Goal: Transaction & Acquisition: Purchase product/service

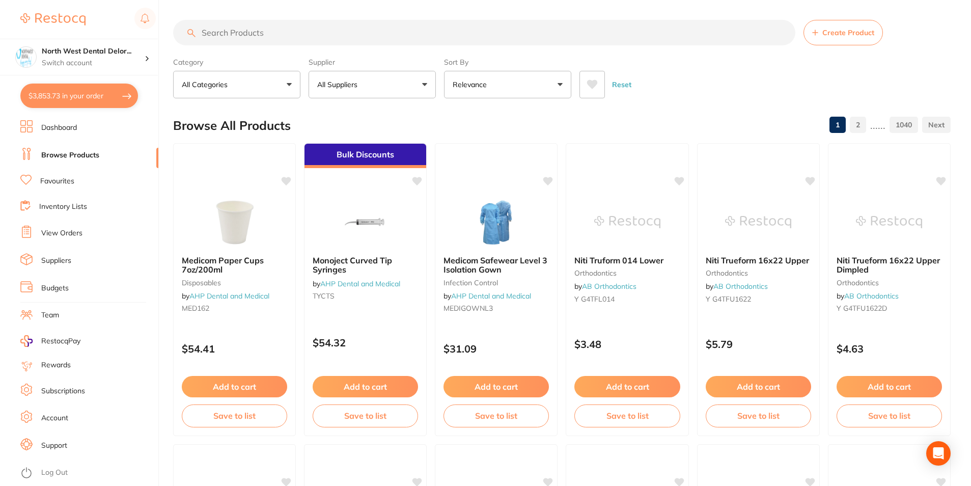
scroll to position [2563, 0]
click at [122, 89] on button "$3,853.73 in your order" at bounding box center [79, 95] width 118 height 24
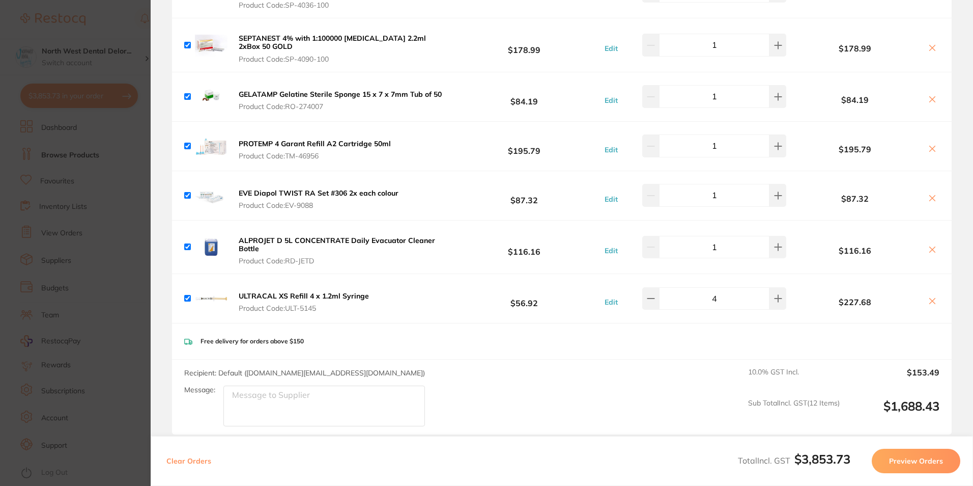
scroll to position [2257, 0]
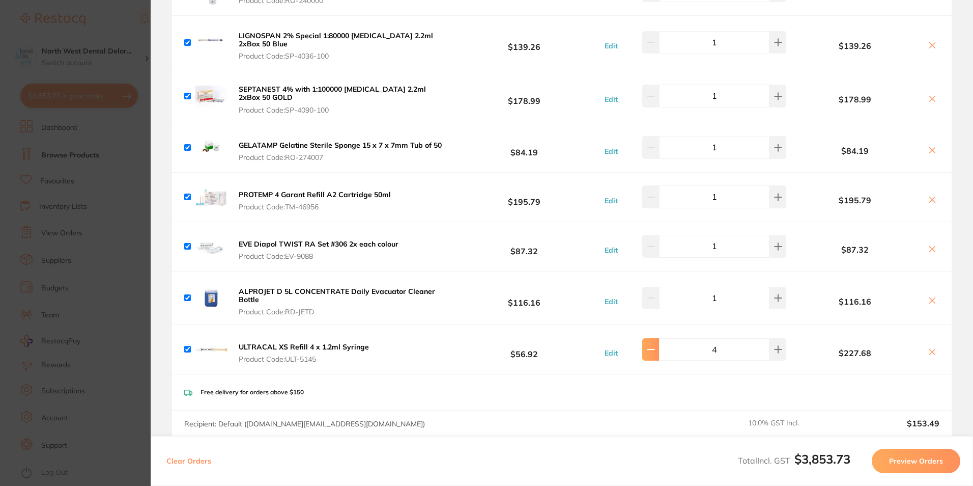
click at [659, 338] on button at bounding box center [650, 349] width 17 height 22
type input "3"
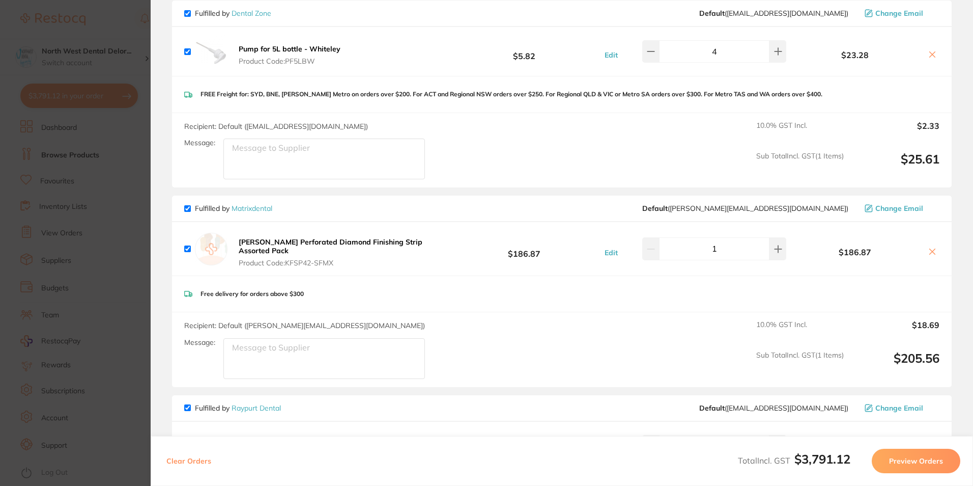
scroll to position [1138, 0]
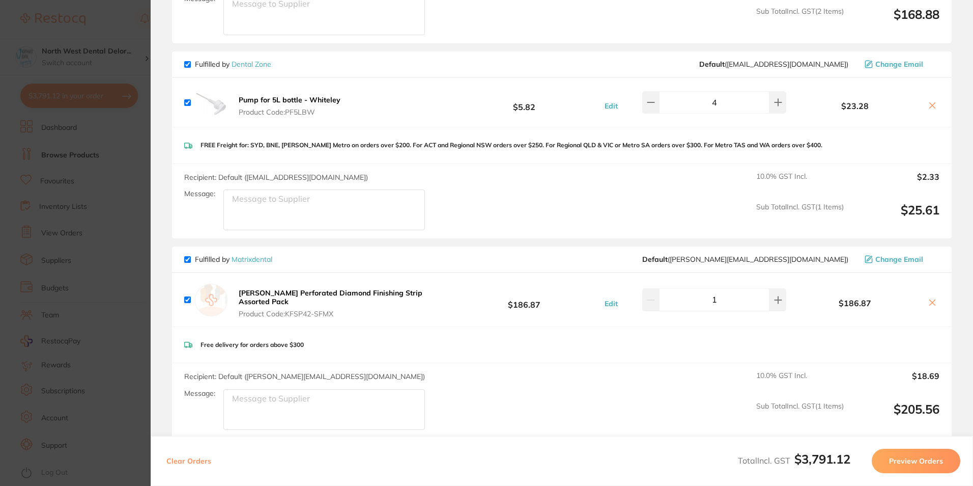
click at [82, 162] on section "Update RRP Set your pre negotiated price for this item. Item Agreed RRP (excl. …" at bounding box center [486, 243] width 973 height 486
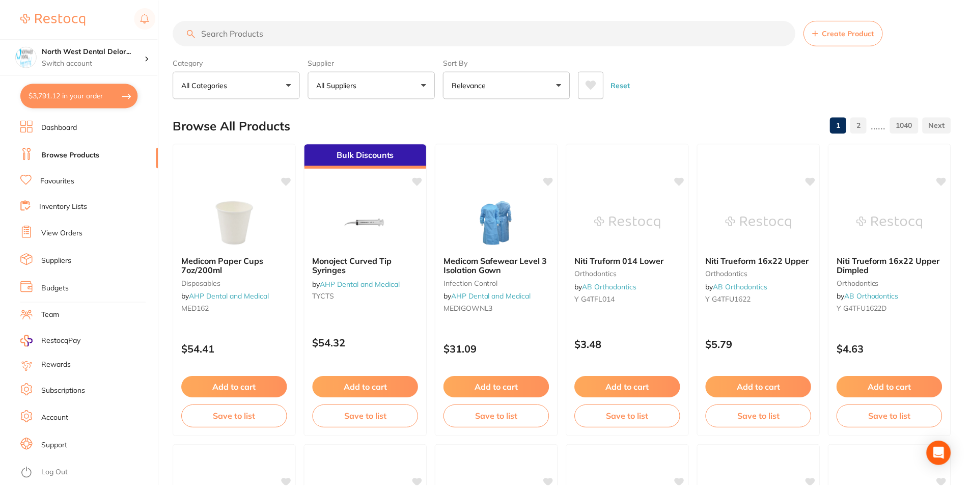
scroll to position [1, 0]
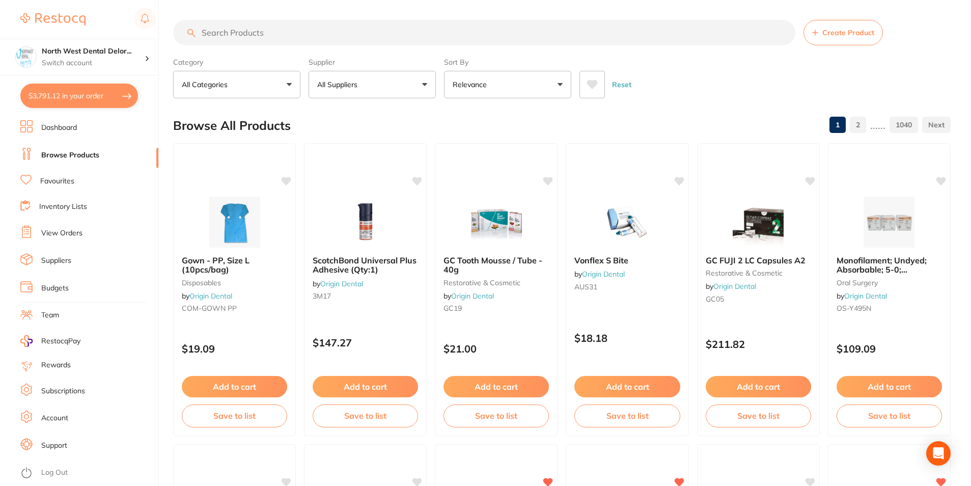
click at [246, 30] on input "search" at bounding box center [484, 32] width 622 height 25
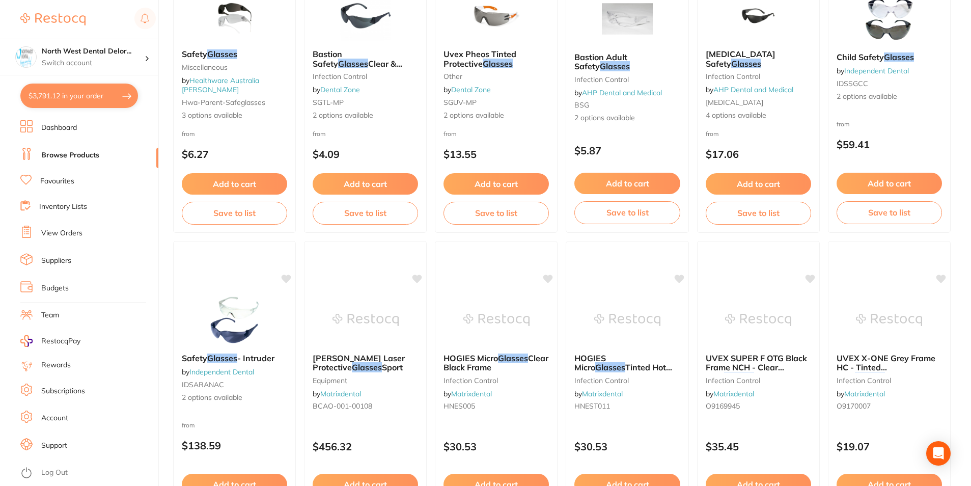
scroll to position [0, 0]
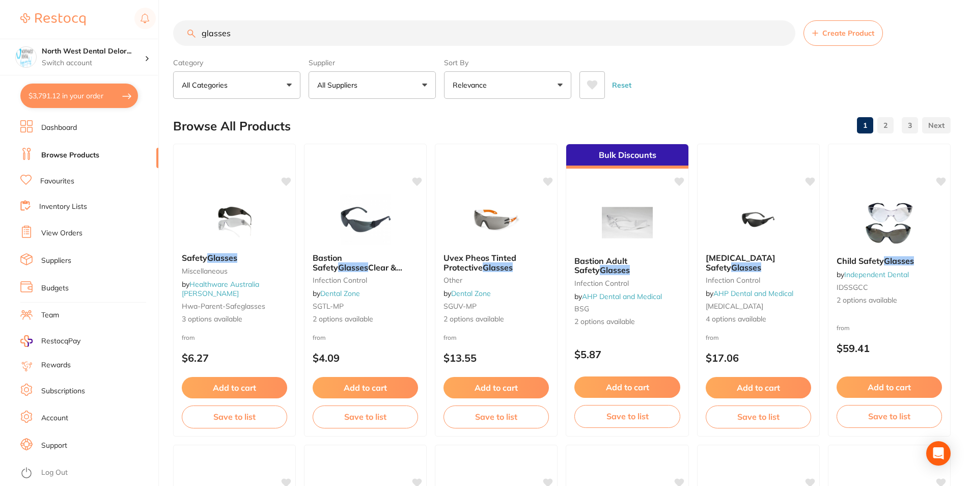
drag, startPoint x: 202, startPoint y: 32, endPoint x: 230, endPoint y: 32, distance: 28.5
click at [202, 32] on input "glasses" at bounding box center [484, 32] width 622 height 25
type input "safety glasses"
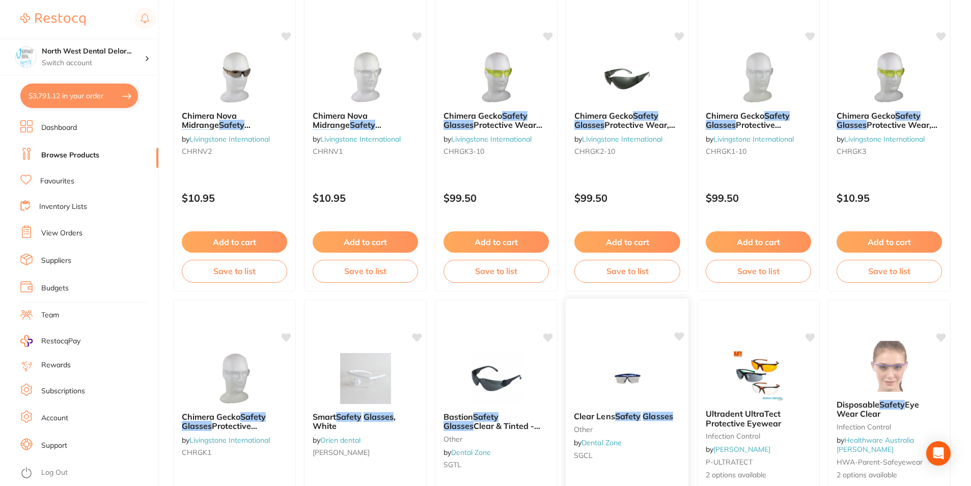
scroll to position [916, 0]
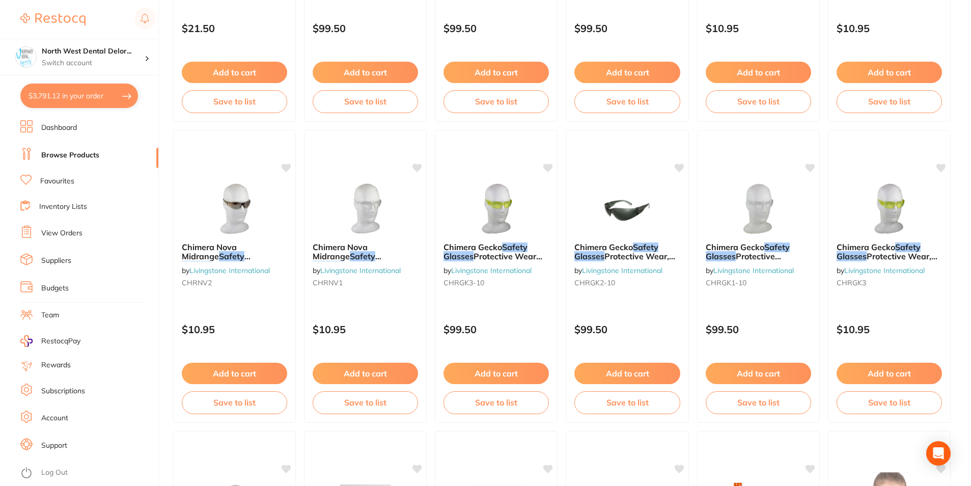
click at [411, 229] on div at bounding box center [365, 208] width 122 height 51
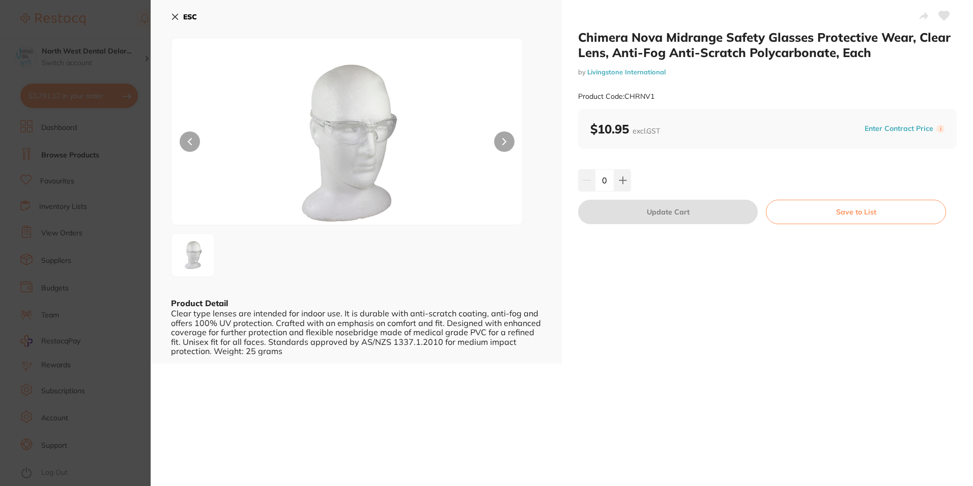
click at [506, 142] on button at bounding box center [504, 141] width 20 height 20
click at [170, 14] on div "ESC Product Detail Clear type lenses are intended for indoor use. It is durable…" at bounding box center [356, 181] width 411 height 363
click at [174, 19] on icon at bounding box center [175, 17] width 8 height 8
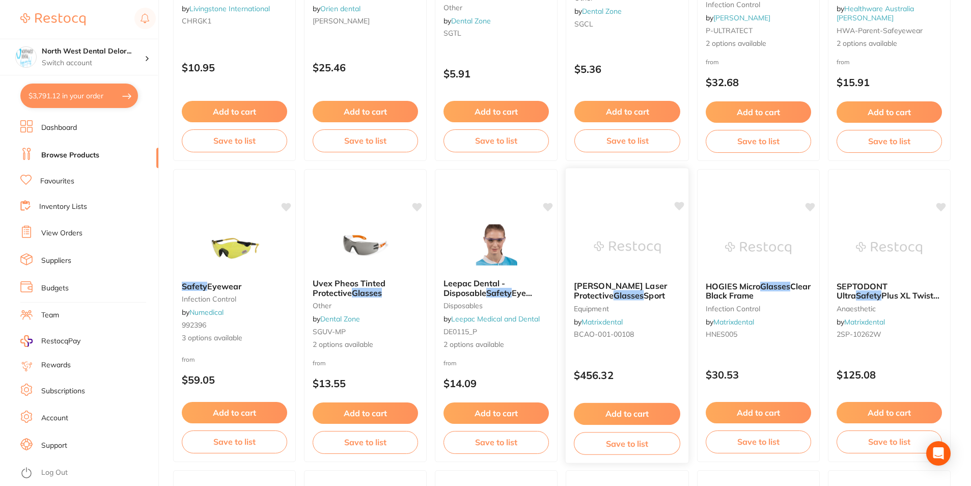
scroll to position [1374, 0]
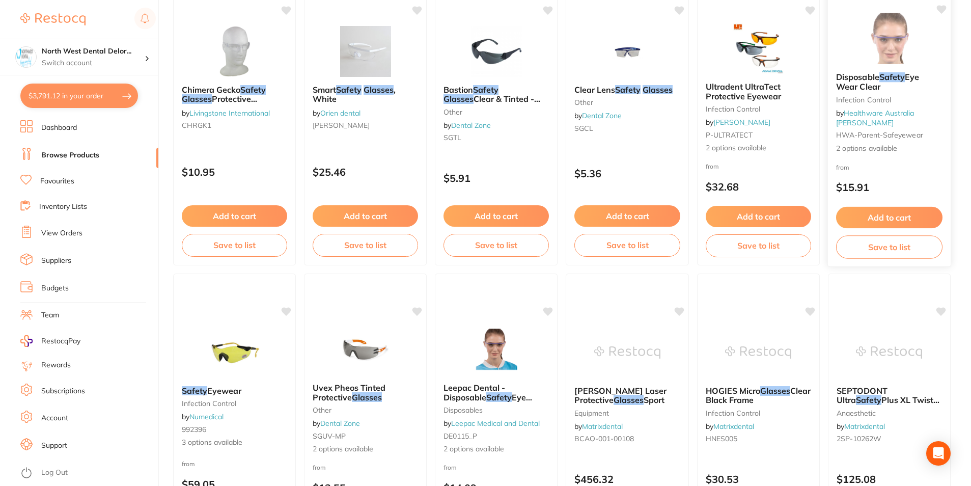
click at [856, 64] on img at bounding box center [889, 38] width 67 height 51
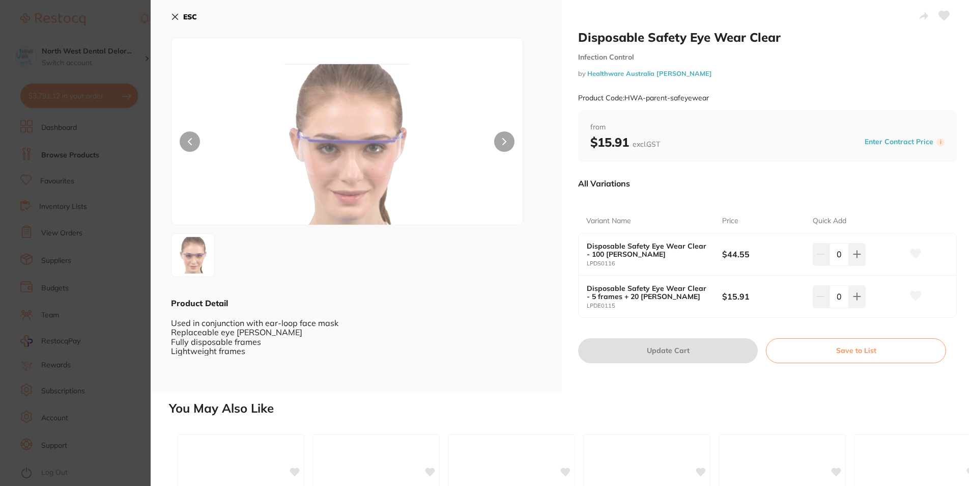
drag, startPoint x: 177, startPoint y: 17, endPoint x: 187, endPoint y: 18, distance: 9.7
click at [178, 17] on icon at bounding box center [175, 17] width 8 height 8
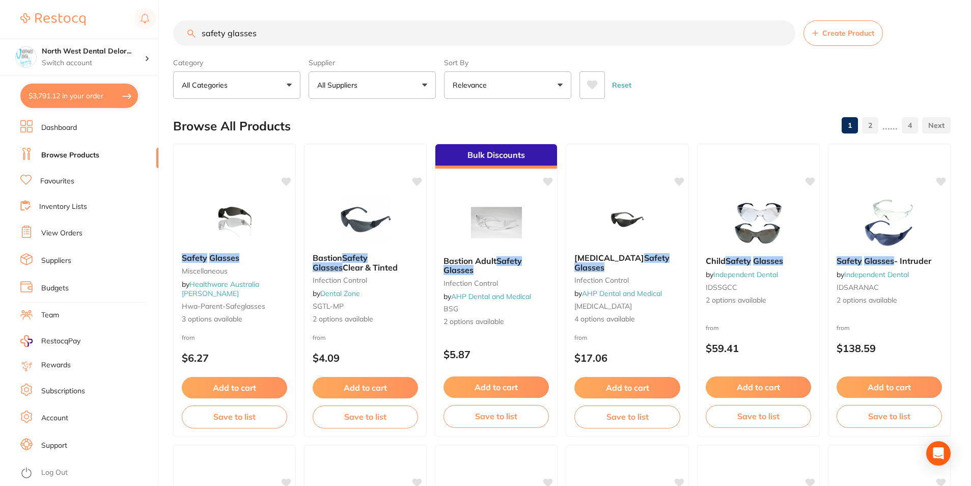
click at [399, 78] on button "All Suppliers" at bounding box center [371, 84] width 127 height 27
type input "ori"
click at [320, 182] on li "Orien dental" at bounding box center [371, 173] width 119 height 29
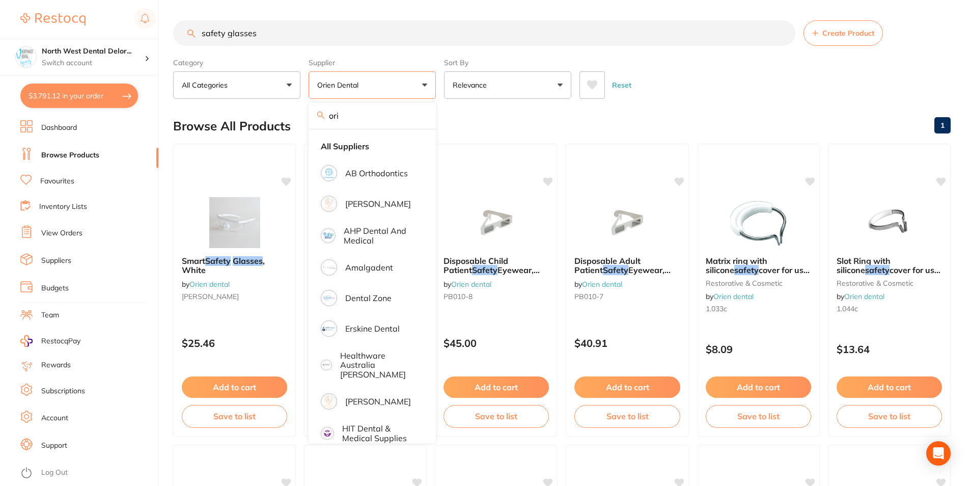
click at [417, 79] on button "Orien dental" at bounding box center [371, 84] width 127 height 27
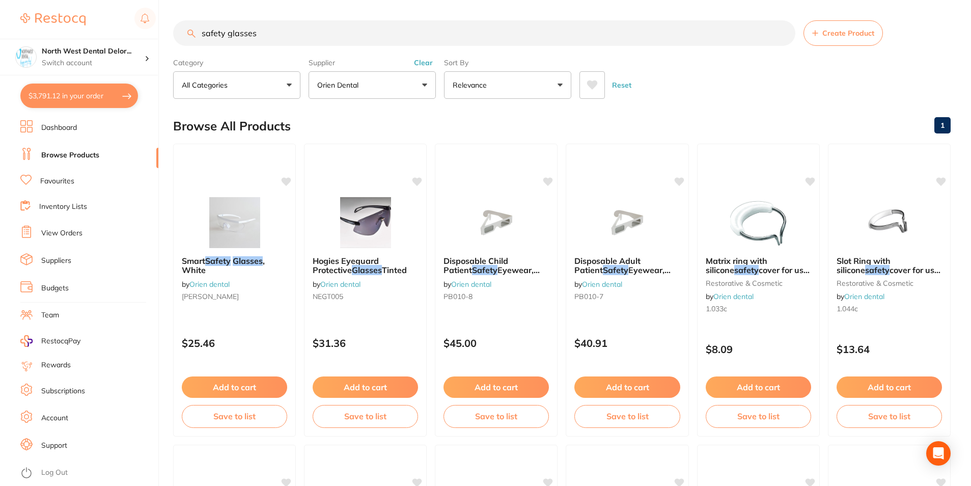
click at [418, 62] on button "Clear" at bounding box center [423, 62] width 25 height 9
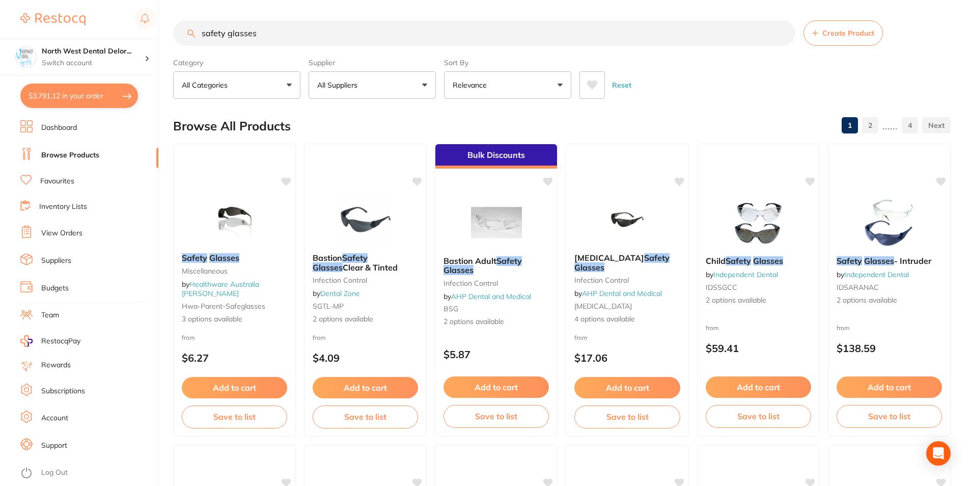
click at [409, 86] on button "All Suppliers" at bounding box center [371, 84] width 127 height 27
type input "hen"
click at [391, 160] on li "[PERSON_NAME]" at bounding box center [371, 173] width 119 height 29
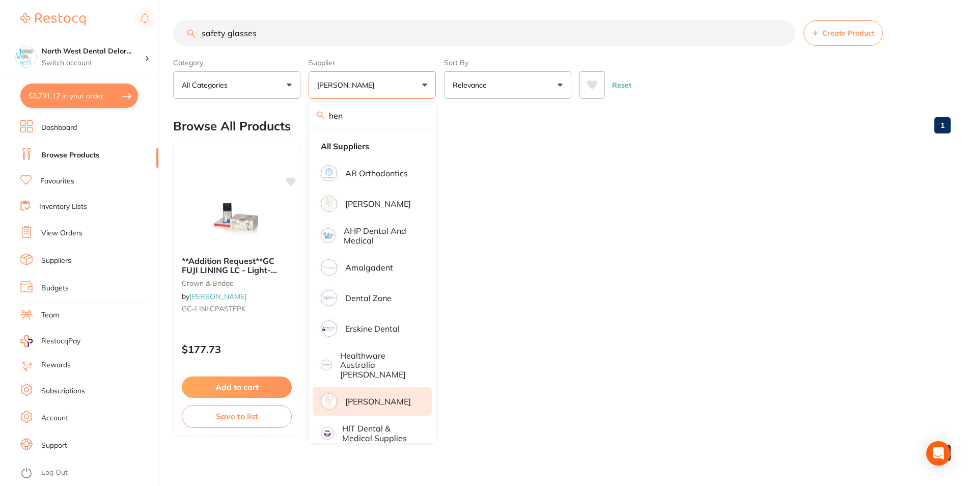
click at [649, 94] on div "Reset" at bounding box center [760, 81] width 363 height 36
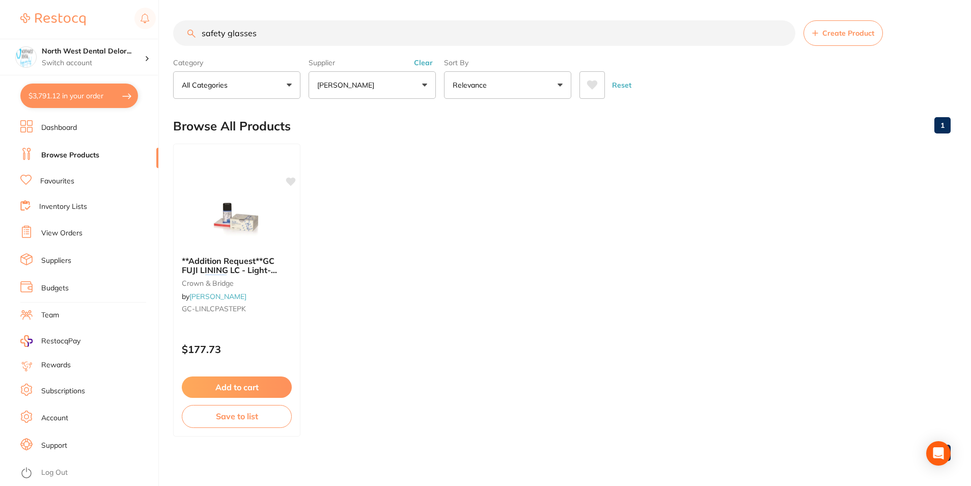
click at [421, 64] on button "Clear" at bounding box center [423, 62] width 25 height 9
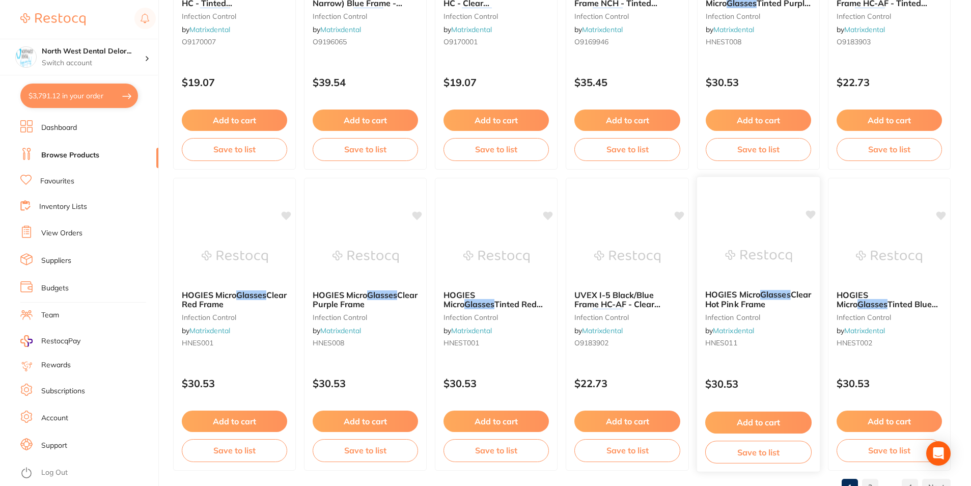
scroll to position [2410, 0]
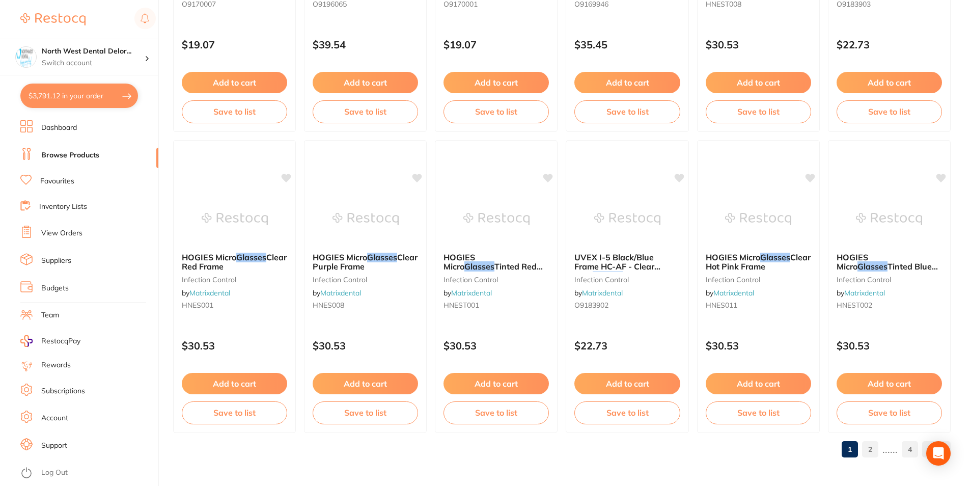
click at [870, 449] on link "2" at bounding box center [870, 449] width 16 height 20
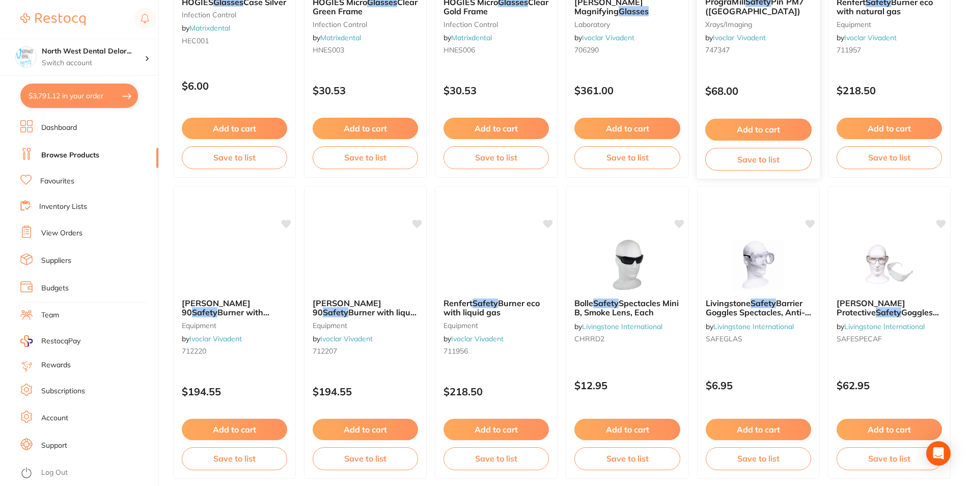
scroll to position [356, 0]
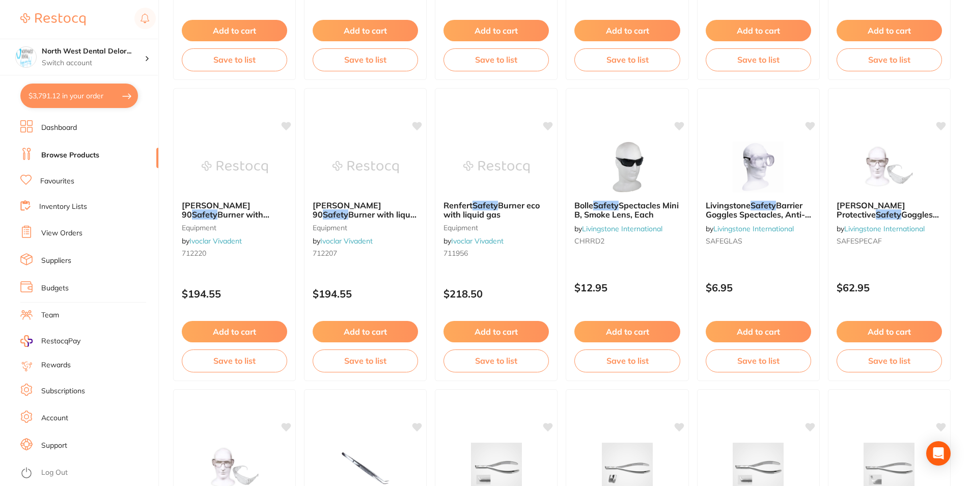
click at [749, 182] on img at bounding box center [758, 166] width 66 height 51
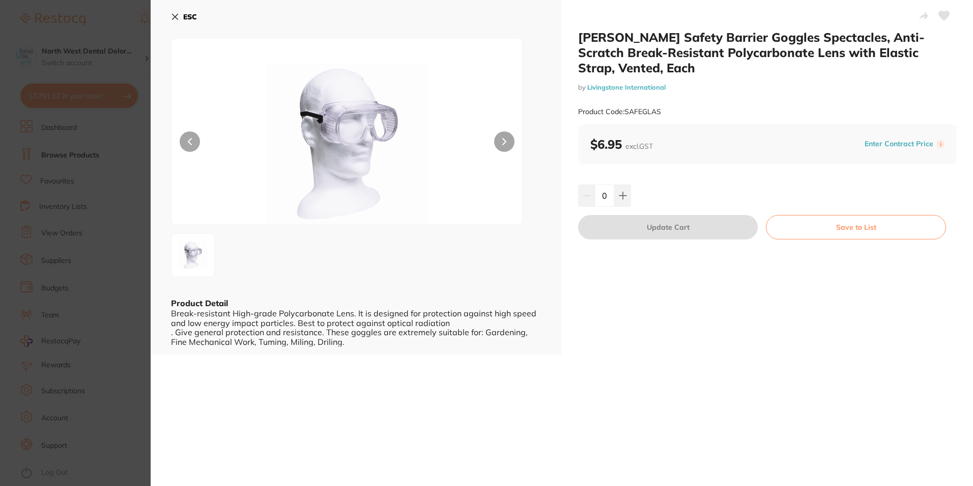
click at [176, 21] on button "ESC" at bounding box center [184, 16] width 26 height 17
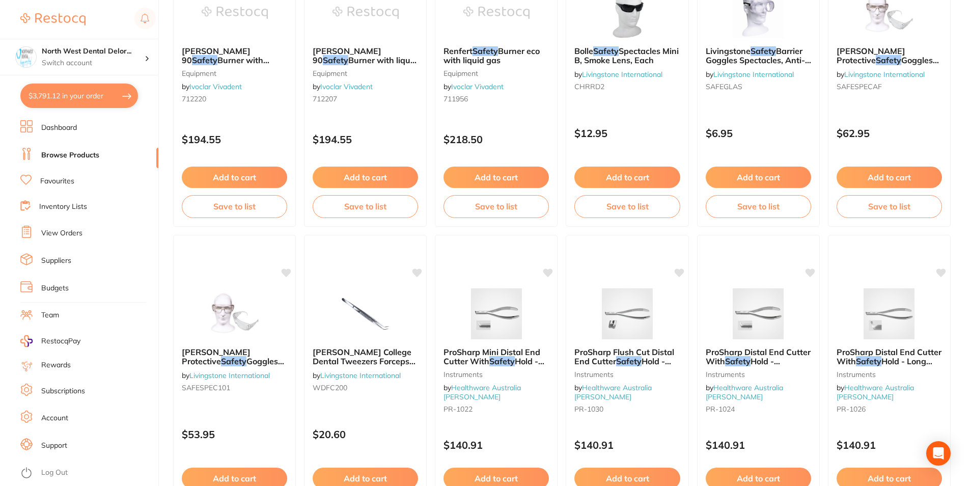
scroll to position [407, 0]
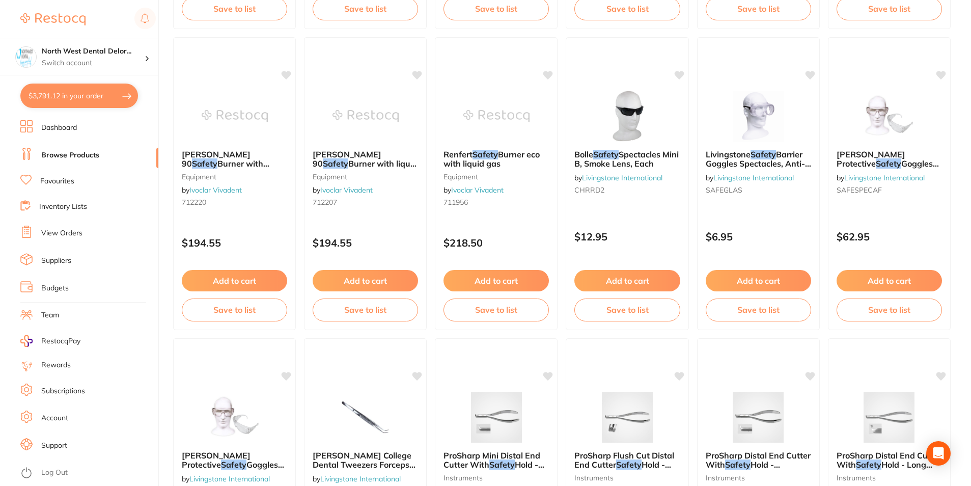
click at [123, 90] on button "$3,791.12 in your order" at bounding box center [79, 95] width 118 height 24
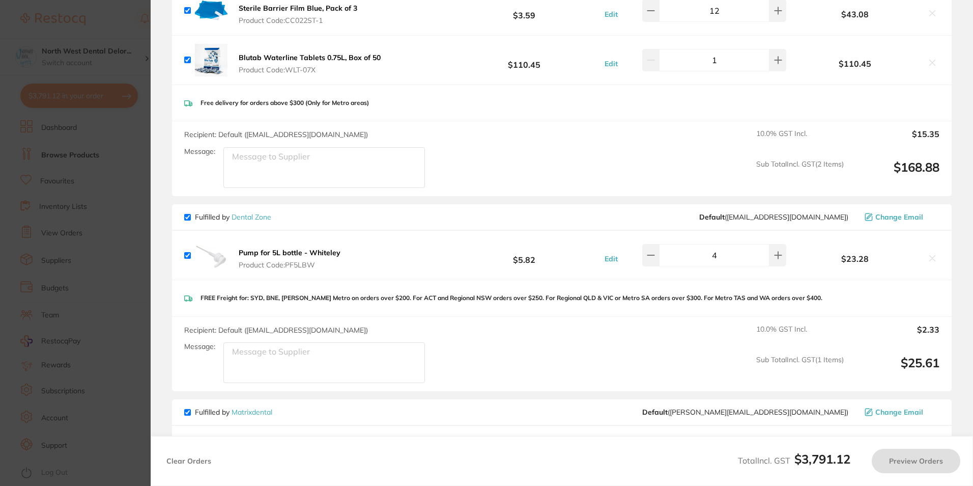
scroll to position [883, 0]
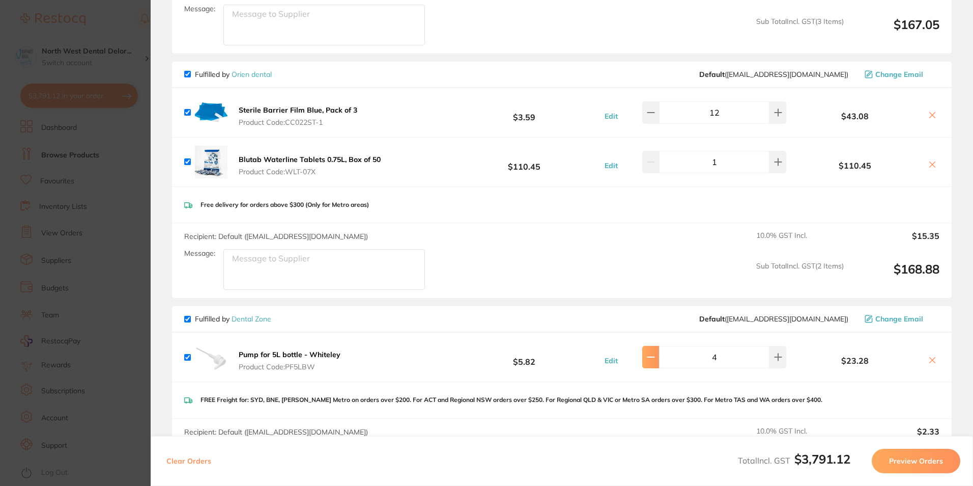
click at [654, 357] on icon at bounding box center [650, 357] width 7 height 0
type input "2"
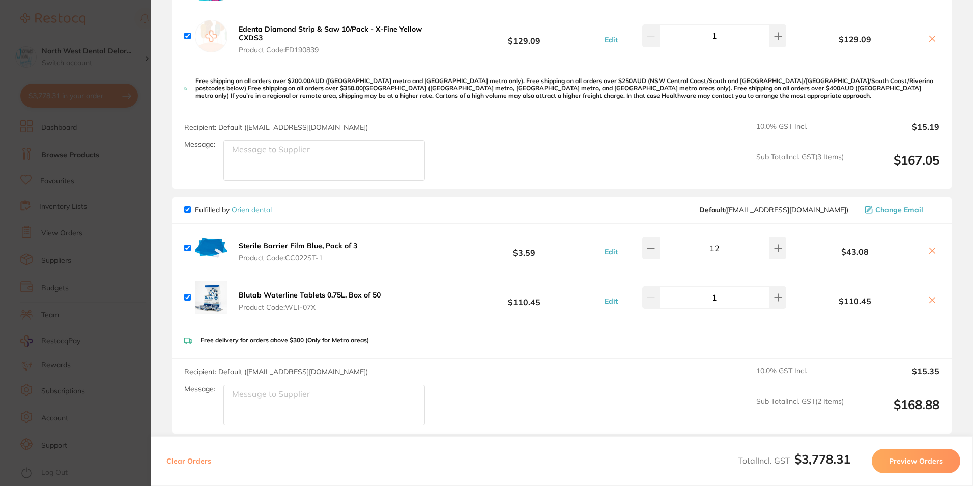
scroll to position [730, 0]
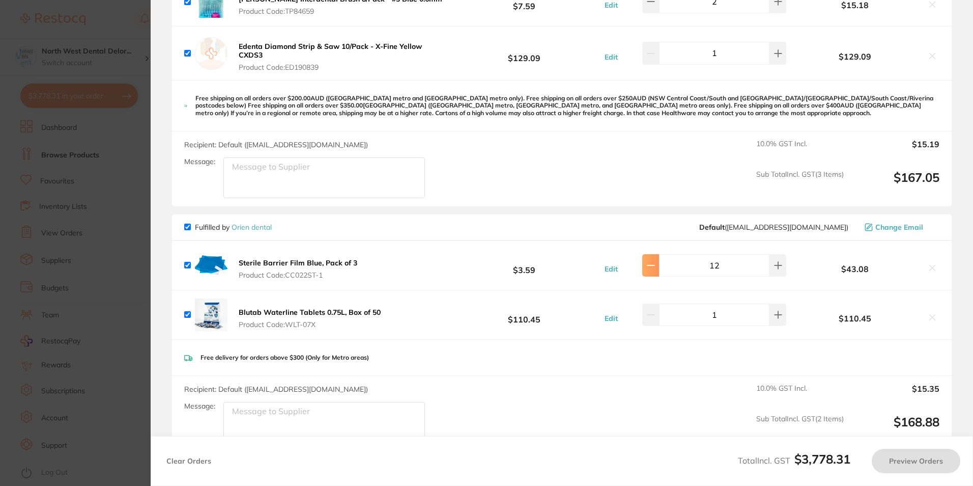
click at [655, 261] on icon at bounding box center [651, 265] width 8 height 8
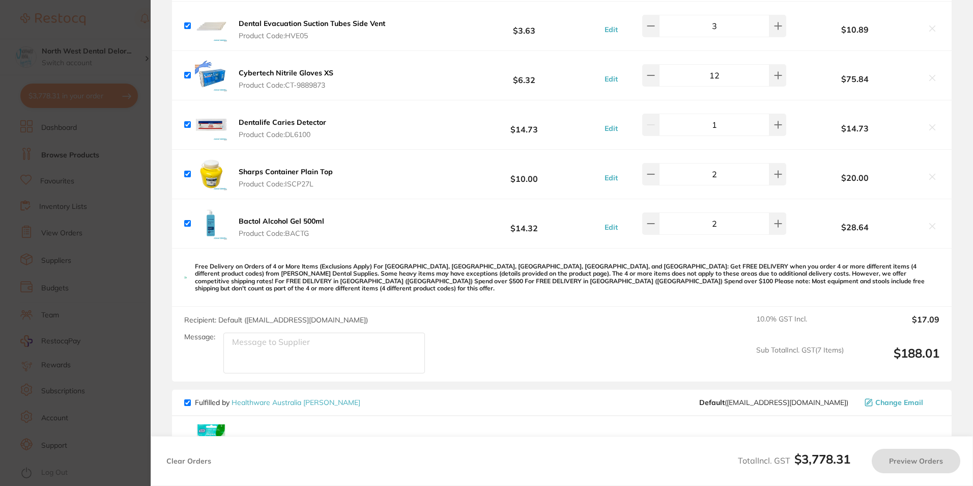
scroll to position [221, 0]
type input "9"
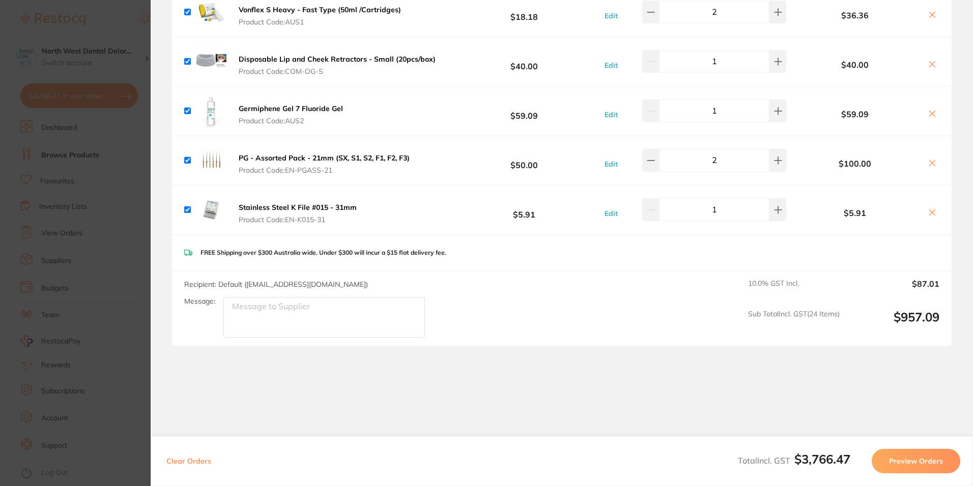
scroll to position [4191, 0]
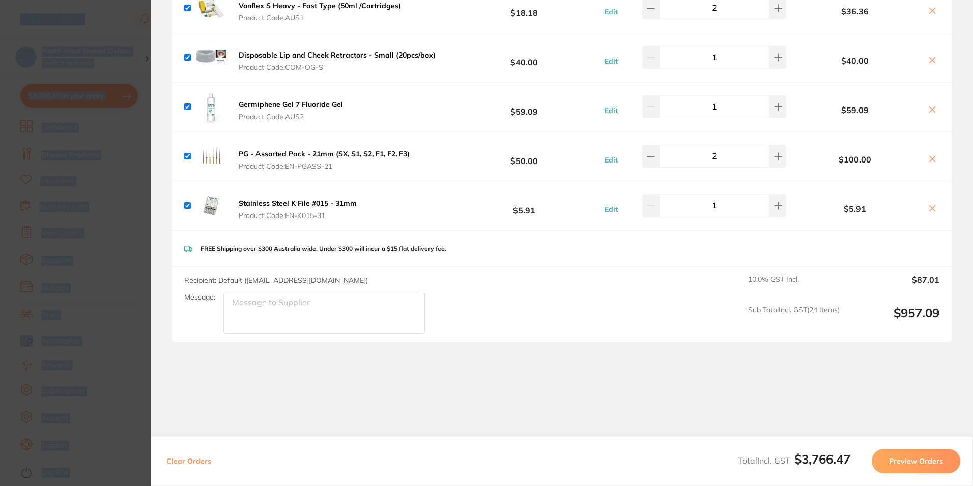
click at [0, 122] on html "$3,766.47 North West Dental Delor... Switch account Longford Smileco North West…" at bounding box center [486, 243] width 973 height 486
